Goal: Book appointment/travel/reservation

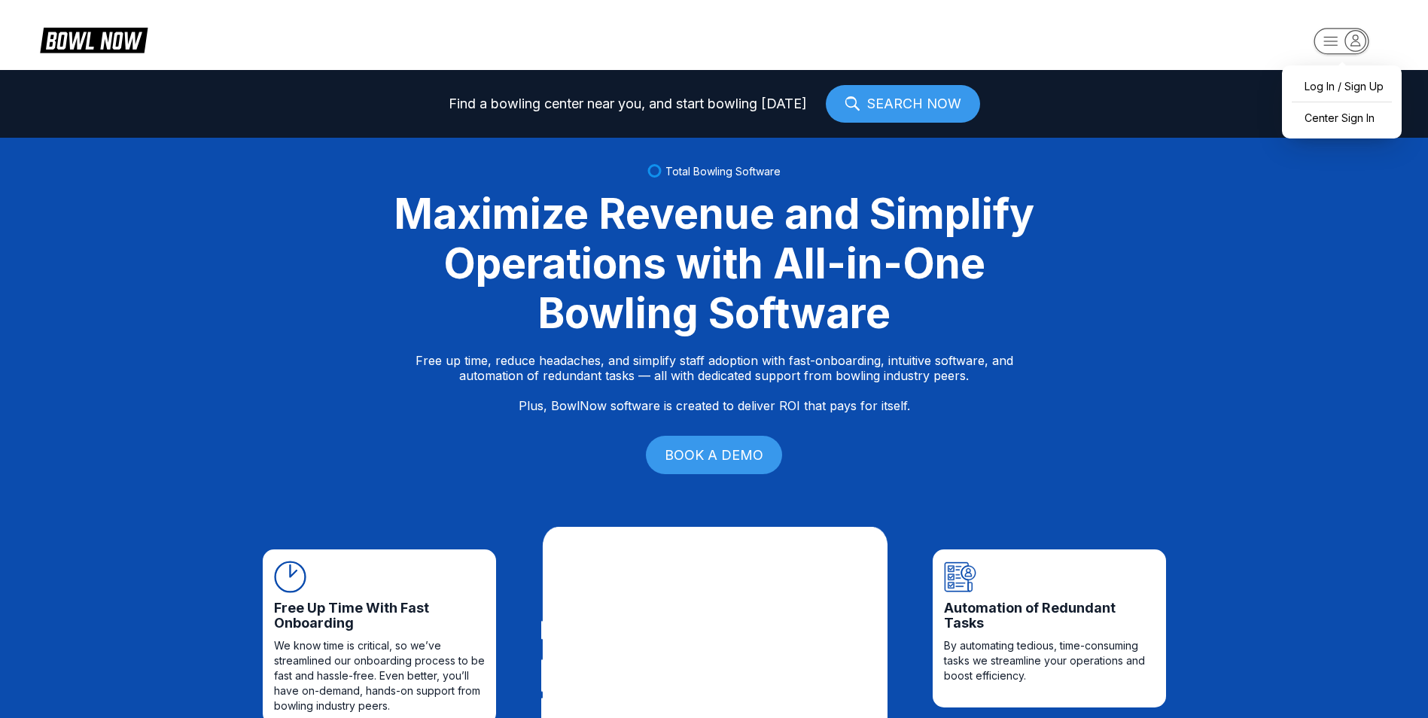
click at [1340, 44] on rect "button" at bounding box center [1340, 41] width 55 height 26
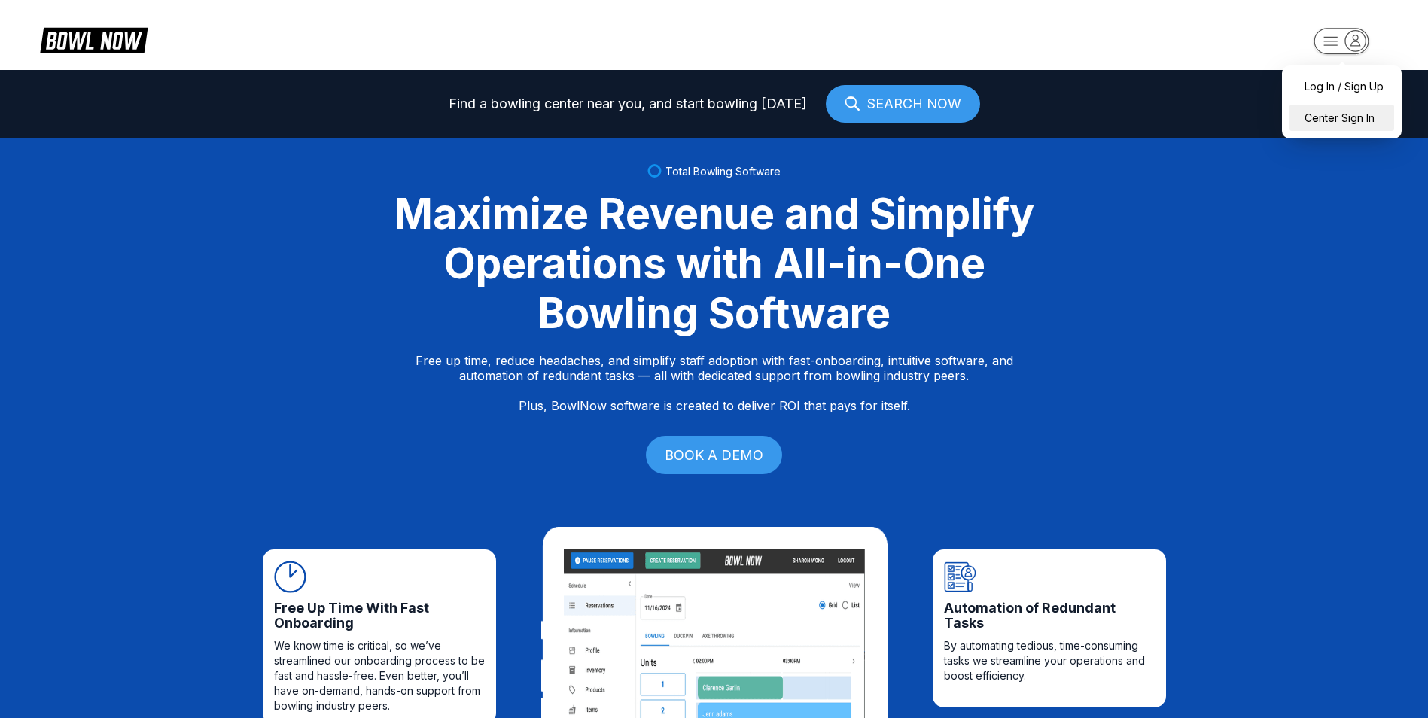
click at [1339, 114] on div "Center Sign In" at bounding box center [1341, 118] width 105 height 26
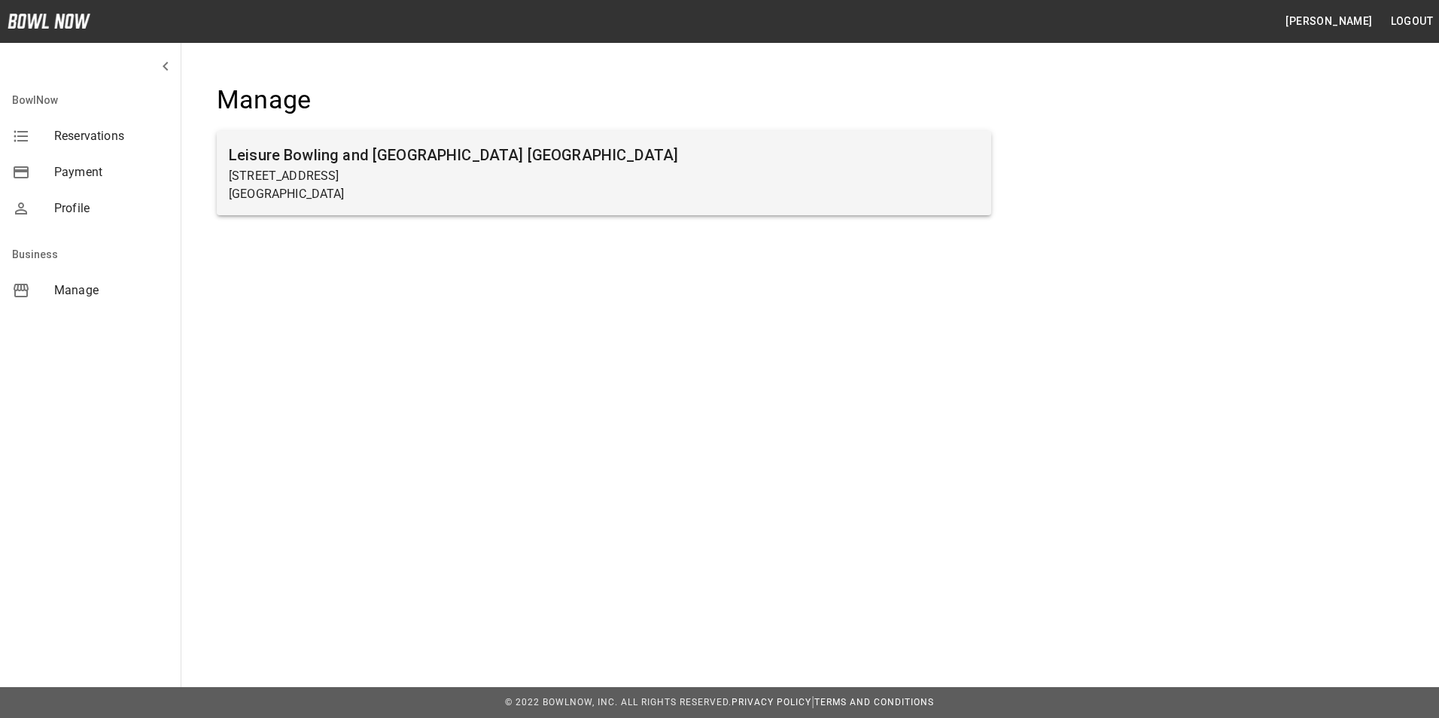
click at [315, 170] on p "[STREET_ADDRESS]" at bounding box center [604, 176] width 750 height 18
click at [299, 164] on h6 "Leisure Bowling and [GEOGRAPHIC_DATA] [GEOGRAPHIC_DATA]" at bounding box center [604, 155] width 750 height 24
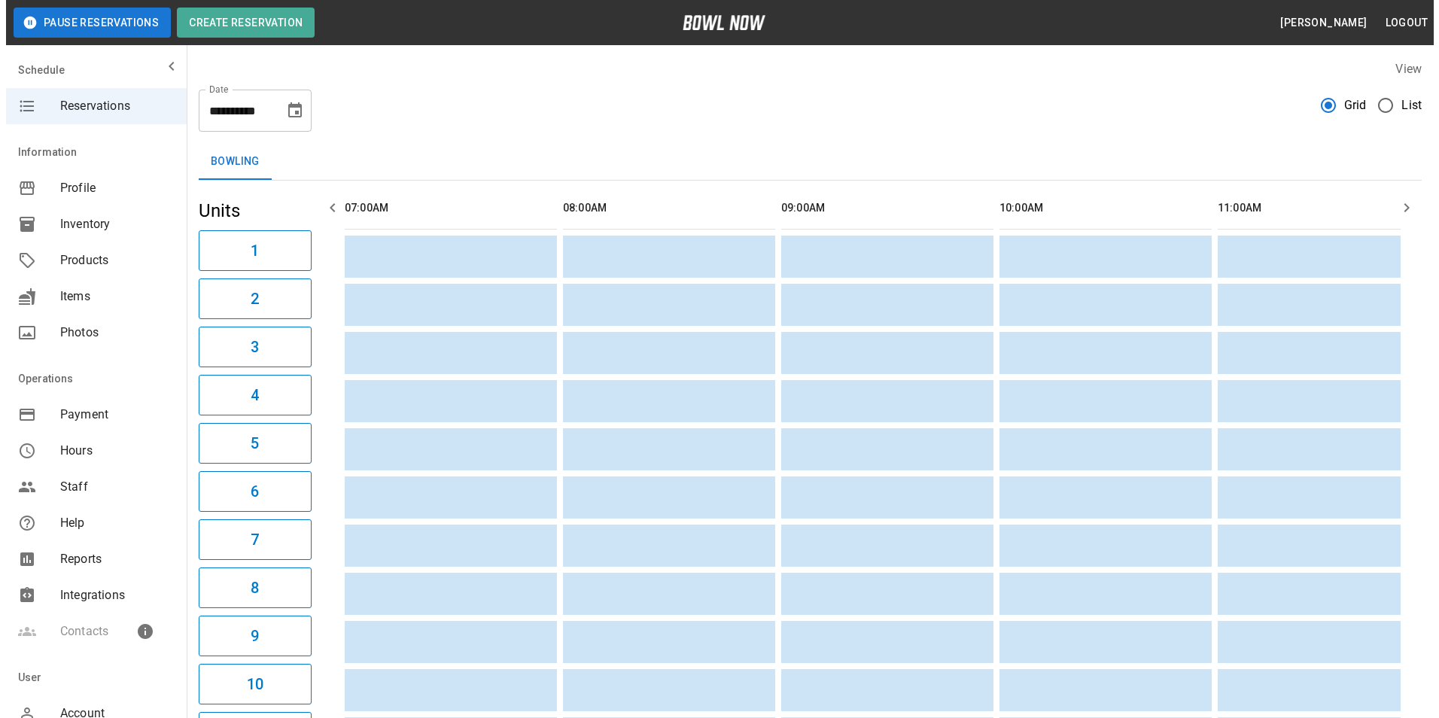
scroll to position [0, 2570]
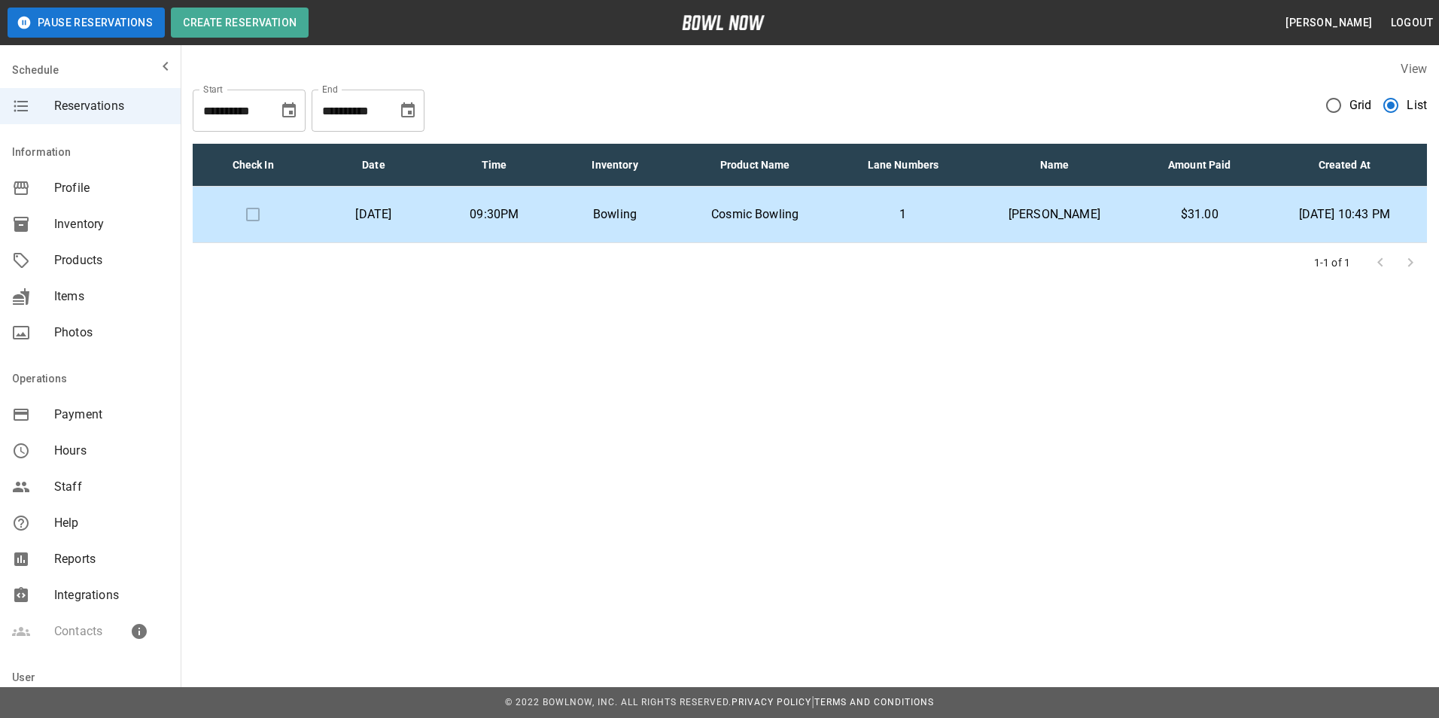
click at [1274, 214] on p "Oct 02, 2025 10:43 PM" at bounding box center [1344, 214] width 141 height 18
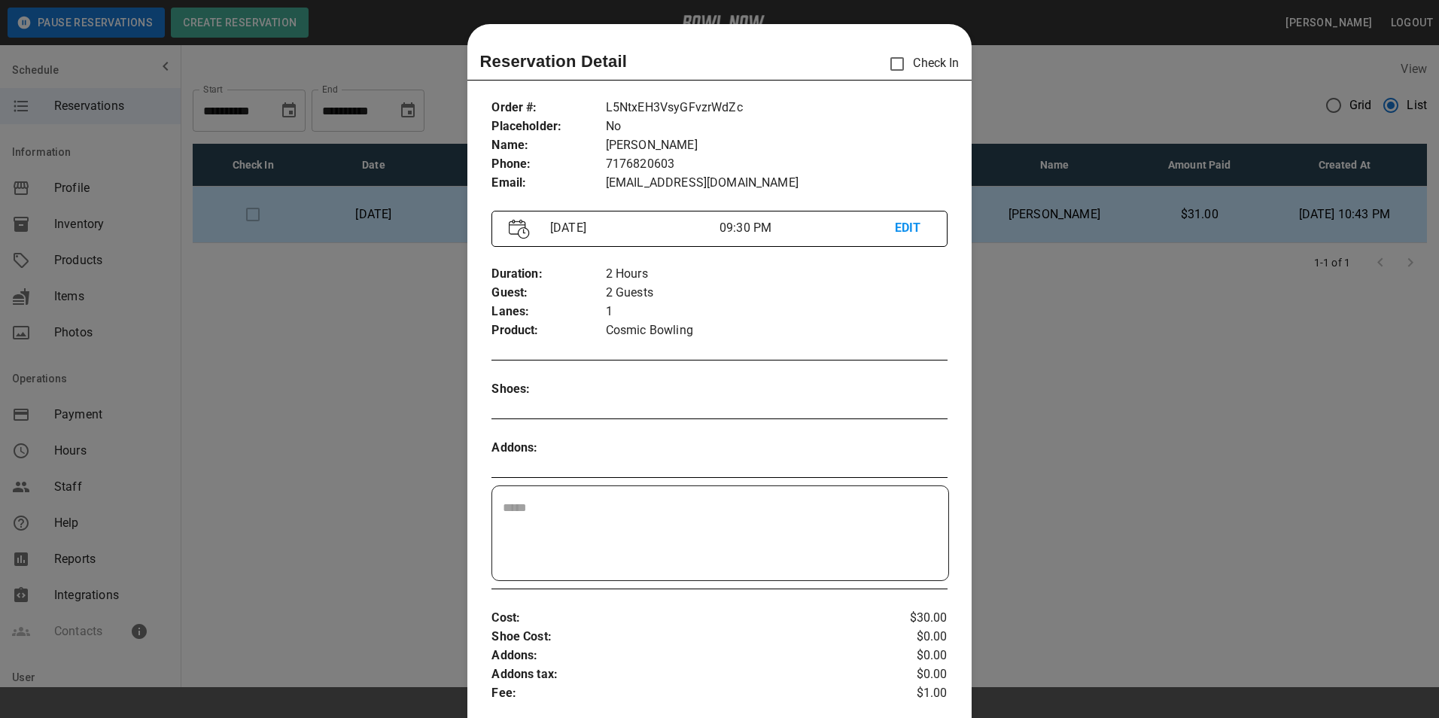
scroll to position [24, 0]
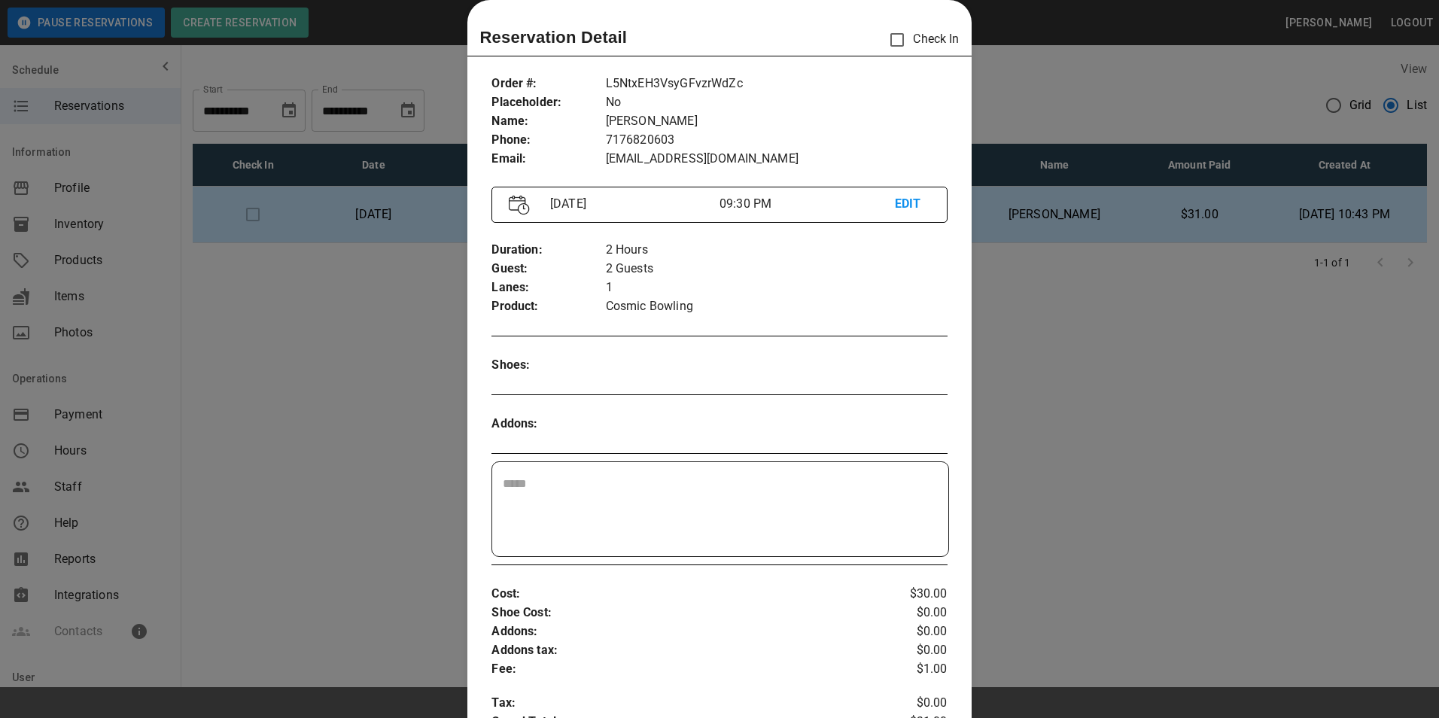
click at [1060, 110] on div at bounding box center [719, 359] width 1439 height 718
